Goal: Transaction & Acquisition: Book appointment/travel/reservation

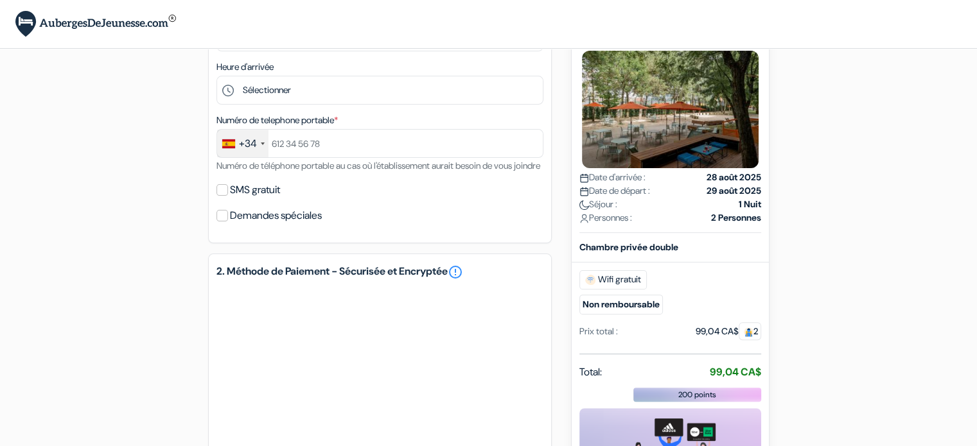
scroll to position [324, 0]
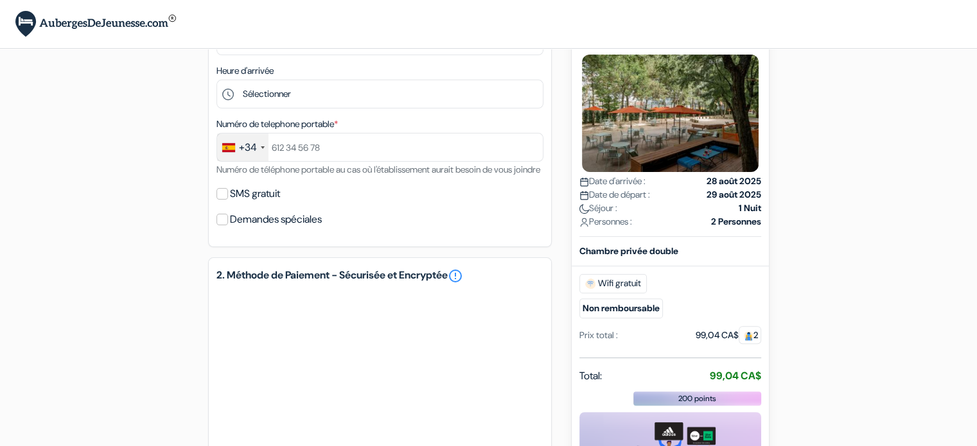
click at [257, 147] on div "+34" at bounding box center [242, 148] width 51 height 28
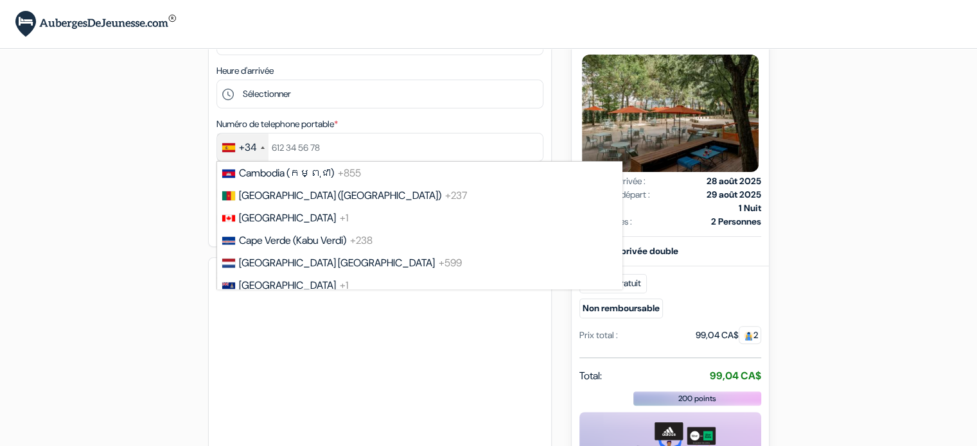
scroll to position [906, 0]
click at [254, 225] on span "[GEOGRAPHIC_DATA]" at bounding box center [287, 218] width 97 height 13
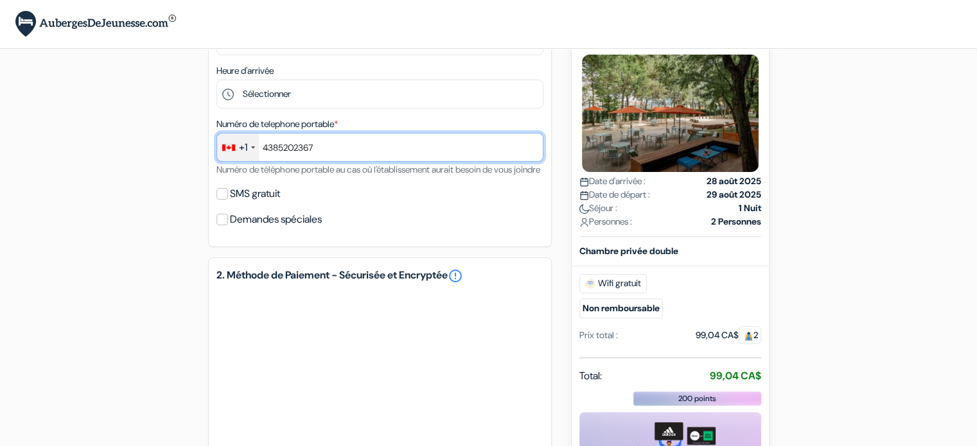
type input "4385202367"
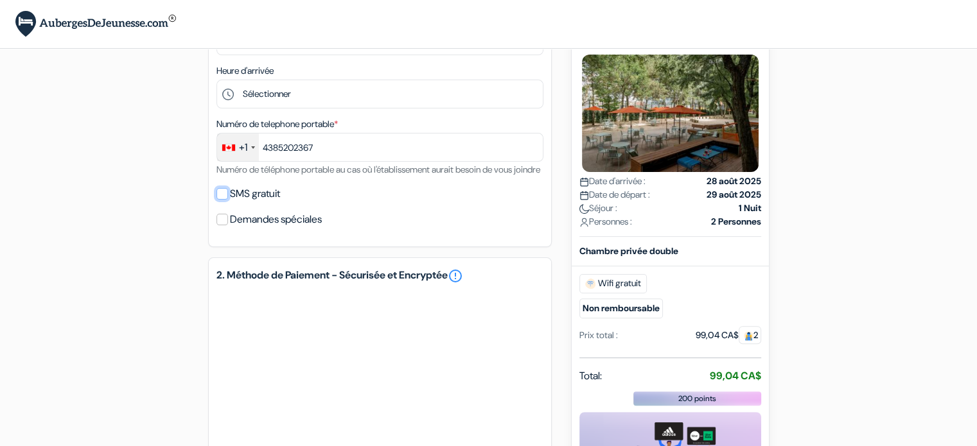
click at [221, 200] on input "SMS gratuit" at bounding box center [222, 194] width 12 height 12
checkbox input "true"
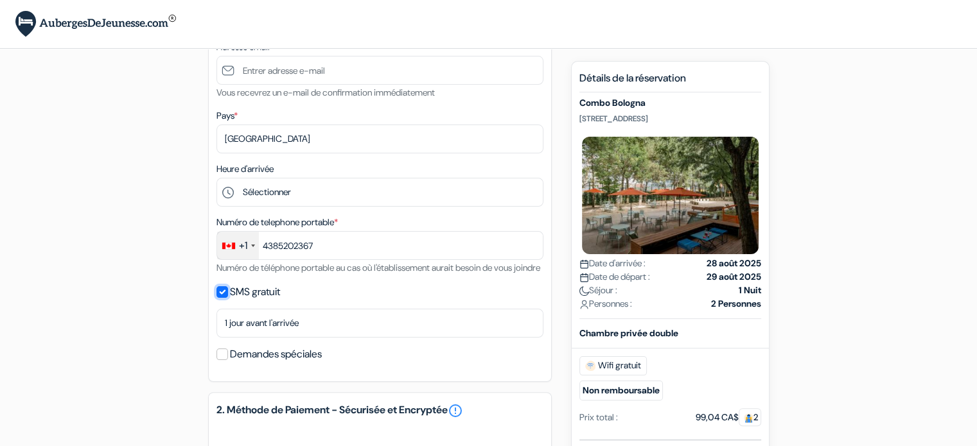
scroll to position [218, 0]
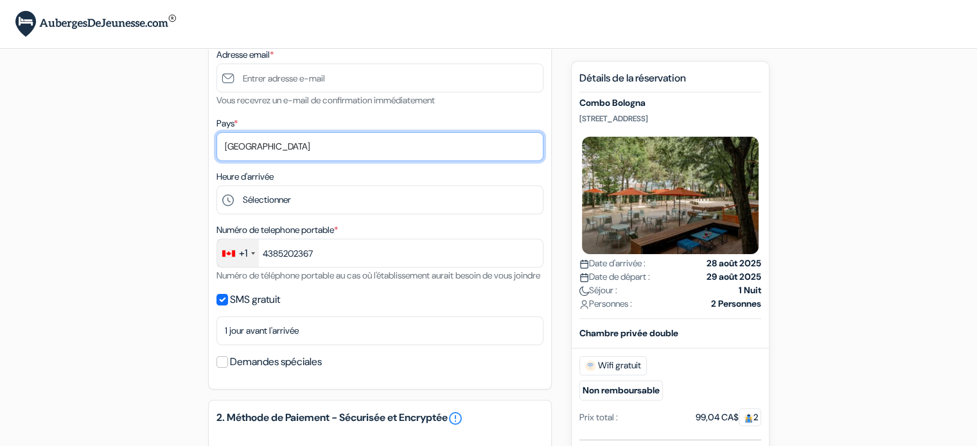
click at [276, 150] on select "Selectionner le pays Abkhazie [GEOGRAPHIC_DATA] [GEOGRAPHIC_DATA] Du [GEOGRAPHI…" at bounding box center [379, 146] width 327 height 29
click at [299, 148] on select "Selectionner le pays Abkhazie [GEOGRAPHIC_DATA] [GEOGRAPHIC_DATA] Du [GEOGRAPHI…" at bounding box center [379, 146] width 327 height 29
select select "42"
click at [216, 133] on select "Selectionner le pays Abkhazie [GEOGRAPHIC_DATA] [GEOGRAPHIC_DATA] Du [GEOGRAPHI…" at bounding box center [379, 146] width 327 height 29
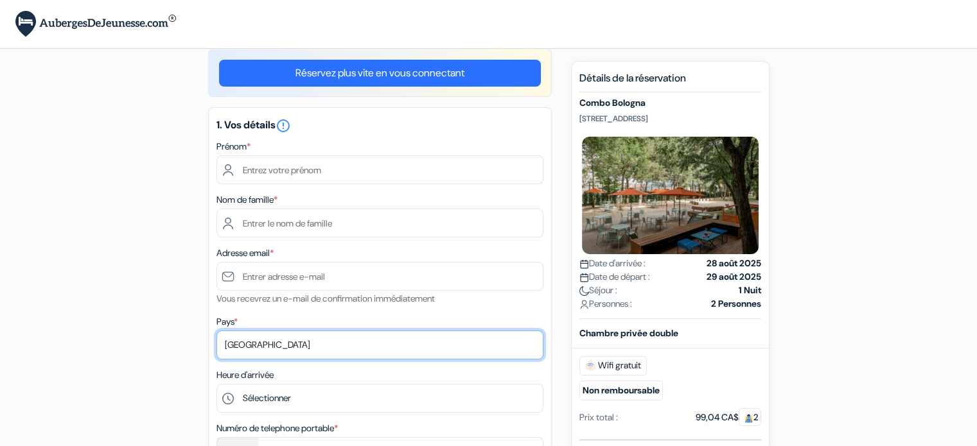
scroll to position [0, 0]
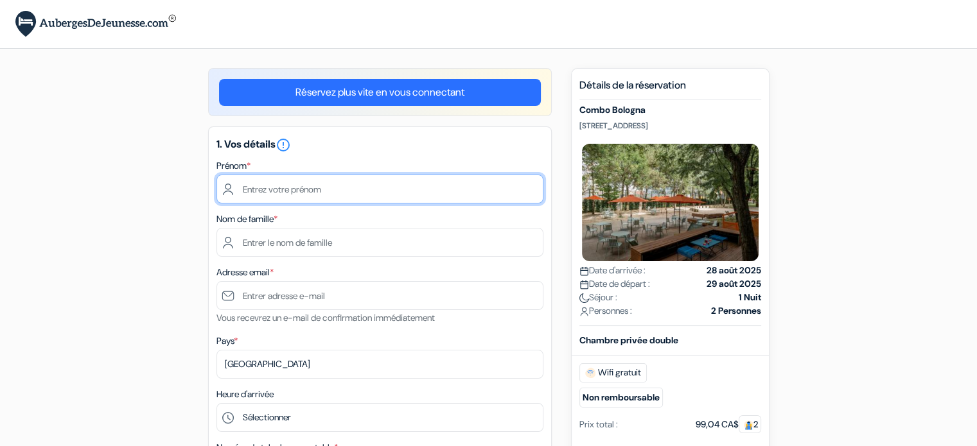
click at [268, 190] on input "text" at bounding box center [379, 189] width 327 height 29
type input "[PERSON_NAME]"
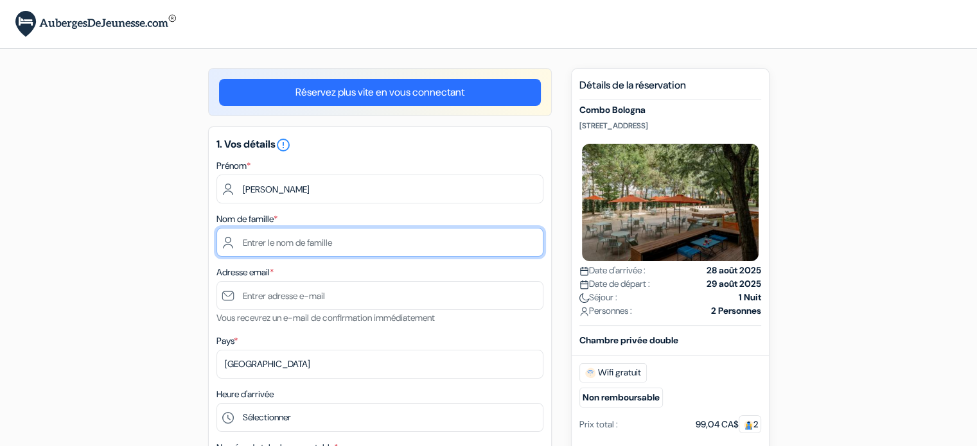
type input "[PERSON_NAME]"
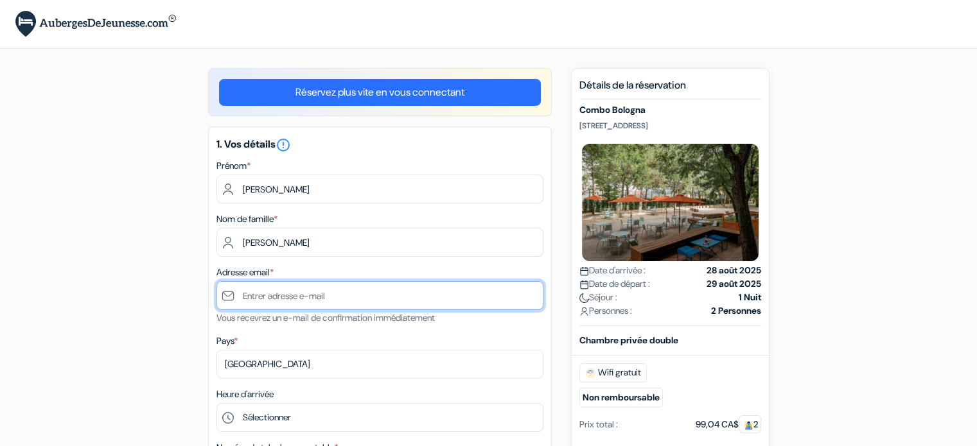
click at [277, 294] on input "text" at bounding box center [379, 295] width 327 height 29
type input "t"
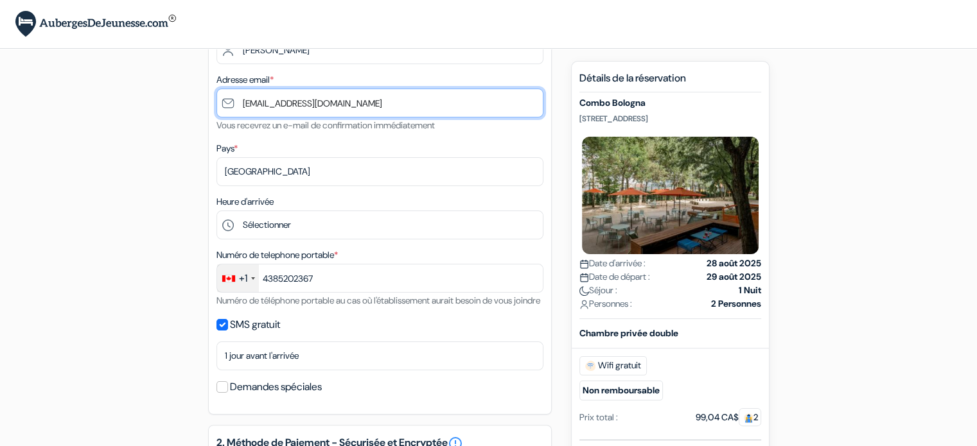
scroll to position [194, 0]
type input "[EMAIL_ADDRESS][DOMAIN_NAME]"
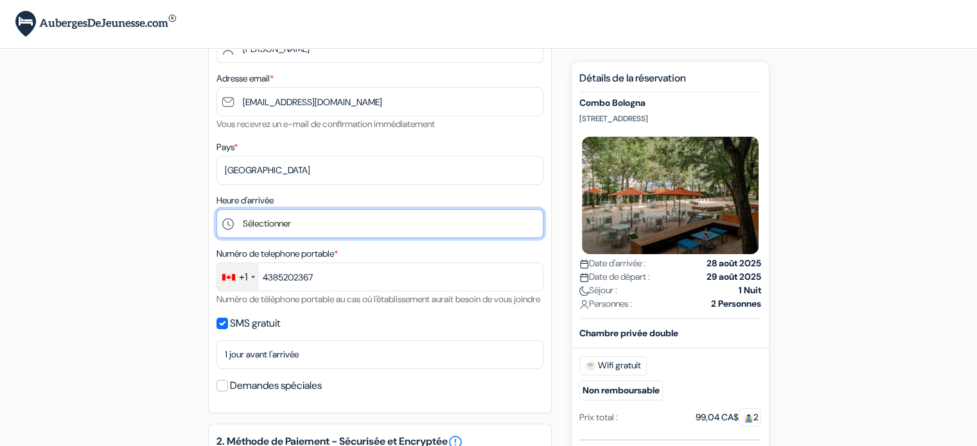
click at [291, 231] on select "Sélectionner 1:00 2:00 3:00 4:00 5:00 6:00 7:00 8:00 9:00 10:00 11:00 12:00 13:…" at bounding box center [379, 223] width 327 height 29
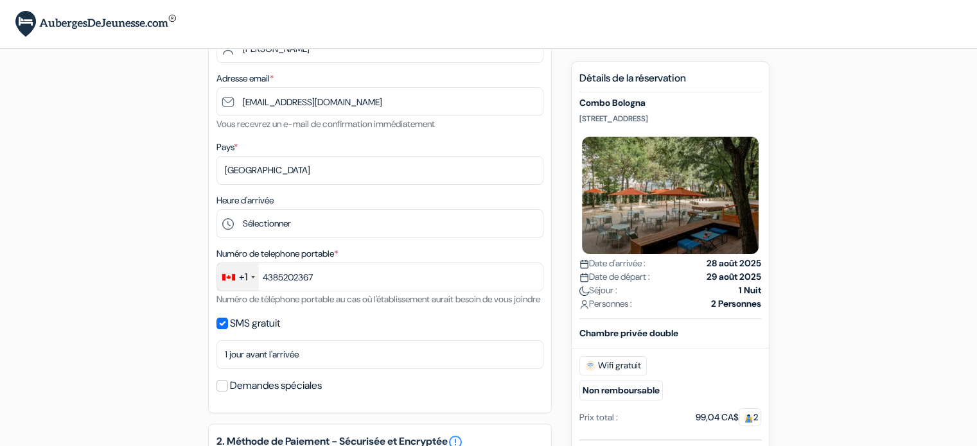
click at [126, 152] on div "add_box Combo [GEOGRAPHIC_DATA] [STREET_ADDRESS] Combo Bologna done done" at bounding box center [489, 361] width 848 height 974
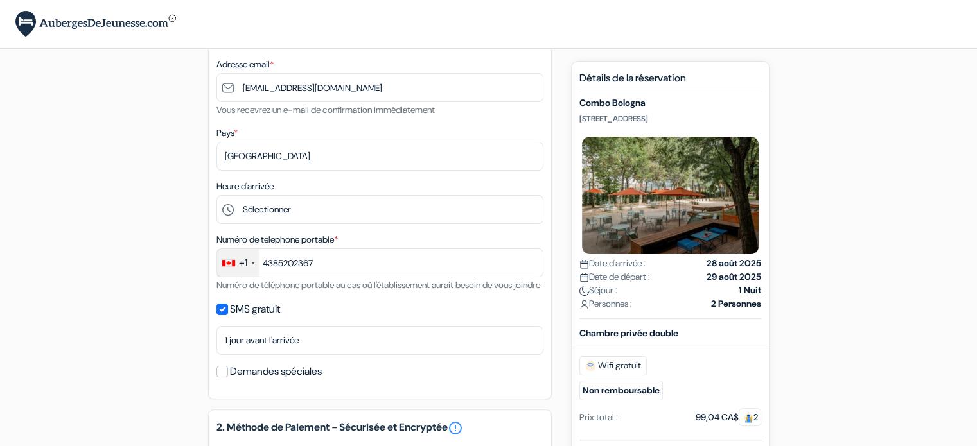
scroll to position [159, 0]
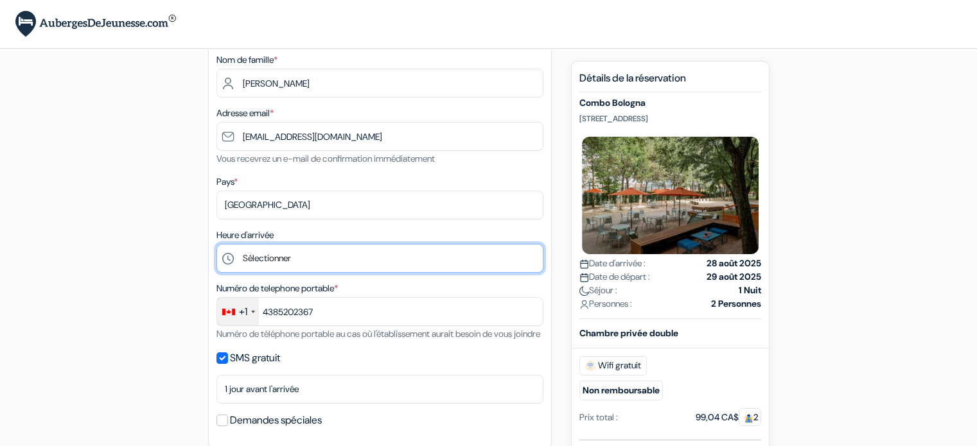
click at [270, 255] on select "Sélectionner 1:00 2:00 3:00 4:00 5:00 6:00 7:00 8:00 9:00 10:00 11:00 12:00 13:…" at bounding box center [379, 258] width 327 height 29
select select "19"
click at [216, 245] on select "Sélectionner 1:00 2:00 3:00 4:00 5:00 6:00 7:00 8:00 9:00 10:00 11:00 12:00 13:…" at bounding box center [379, 258] width 327 height 29
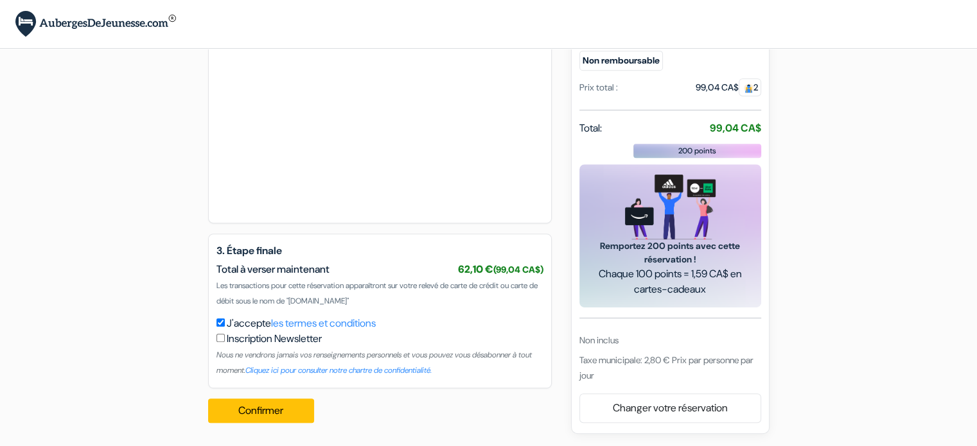
scroll to position [624, 0]
click at [259, 407] on button "Confirmer Loading..." at bounding box center [261, 411] width 107 height 24
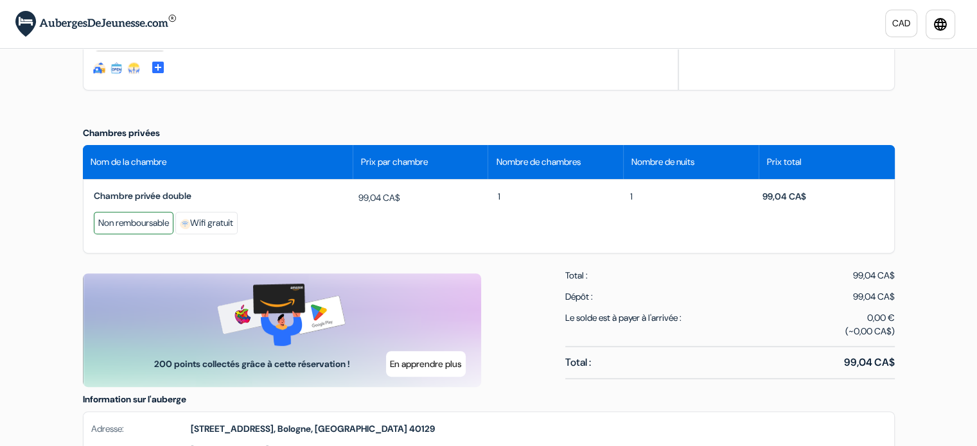
scroll to position [444, 0]
